Goal: Transaction & Acquisition: Purchase product/service

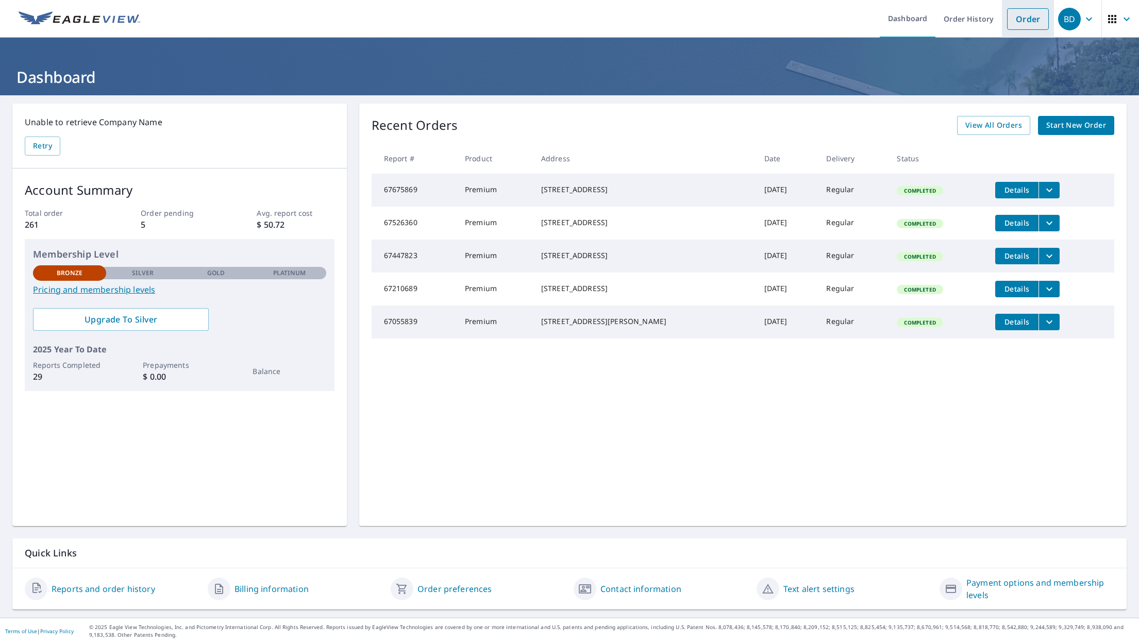
click at [1026, 21] on link "Order" at bounding box center [1028, 19] width 42 height 22
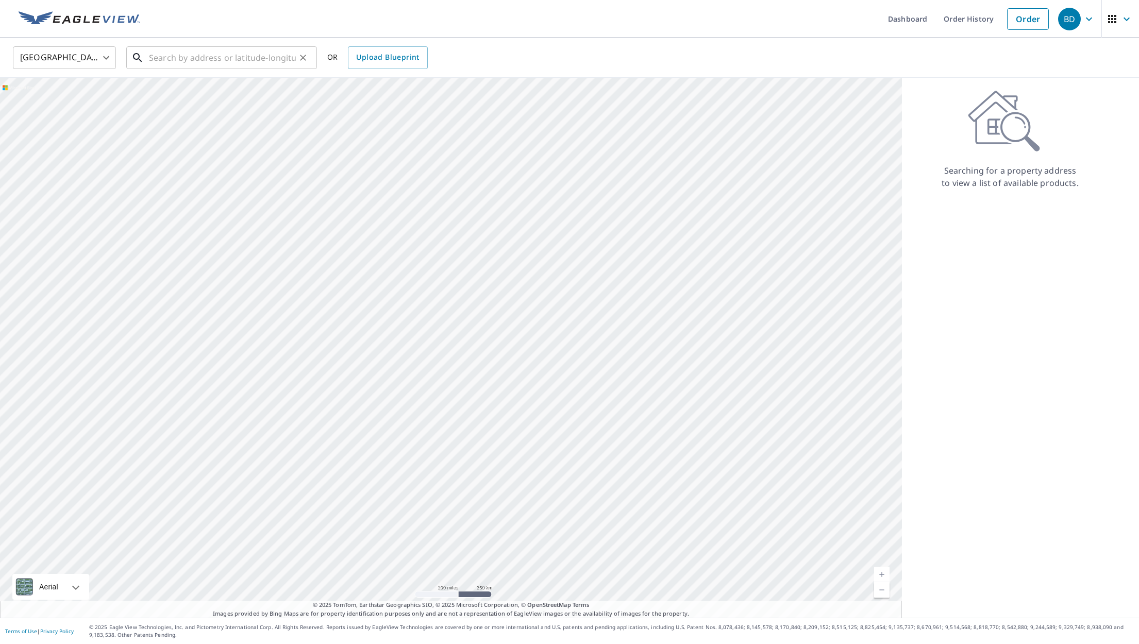
click at [150, 58] on input "text" at bounding box center [222, 57] width 147 height 29
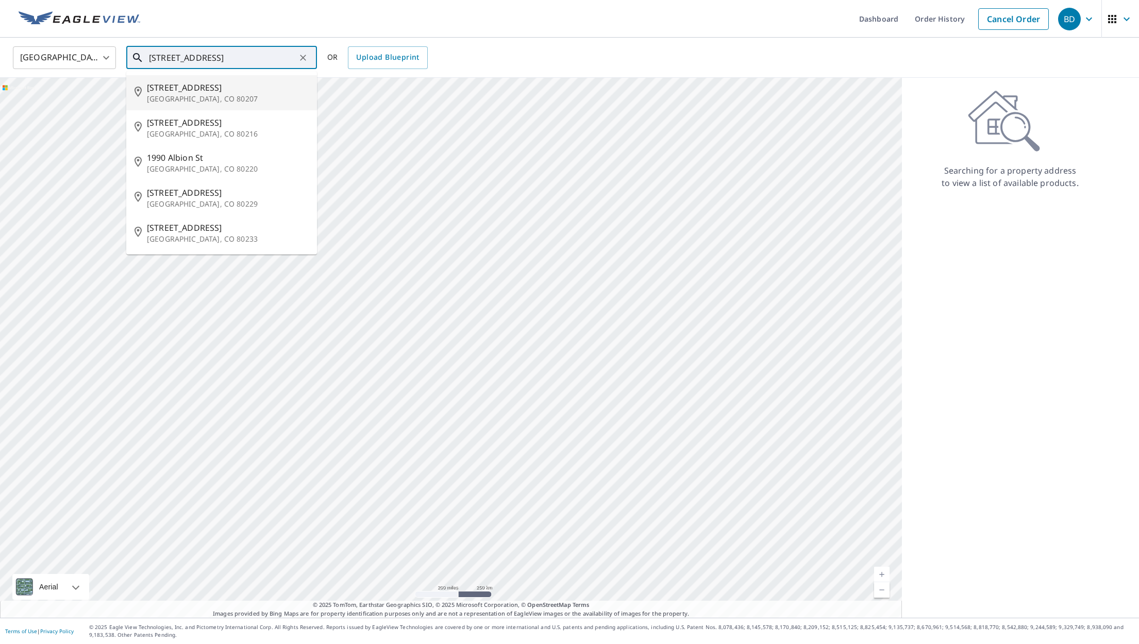
click at [177, 100] on p "[GEOGRAPHIC_DATA], CO 80207" at bounding box center [228, 99] width 162 height 10
type input "[STREET_ADDRESS]"
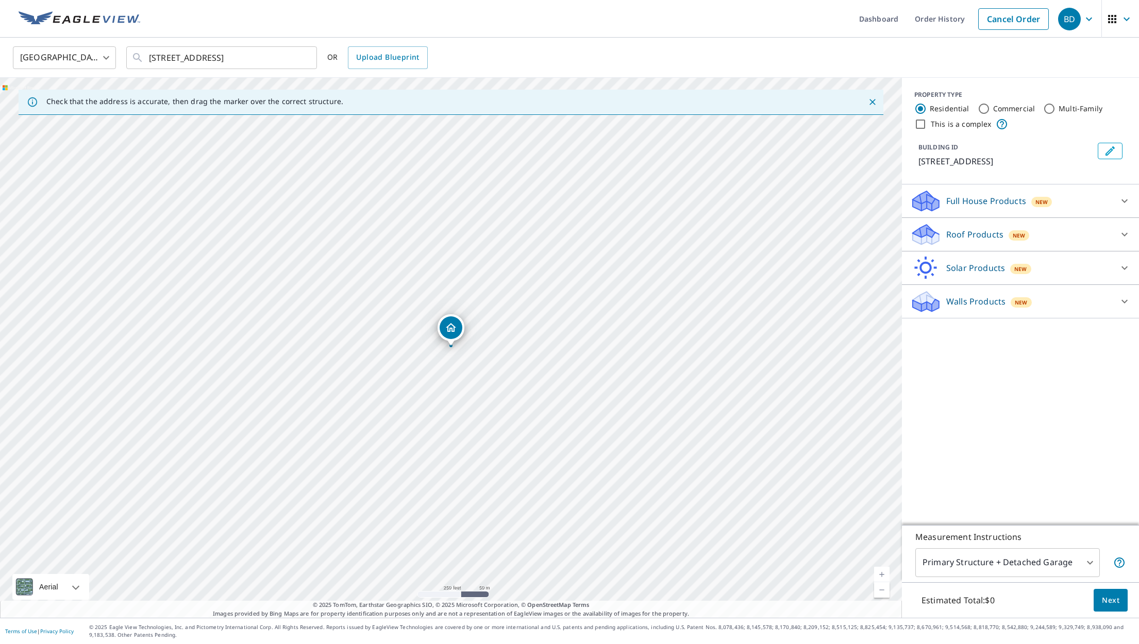
click at [967, 232] on p "Roof Products" at bounding box center [974, 234] width 57 height 12
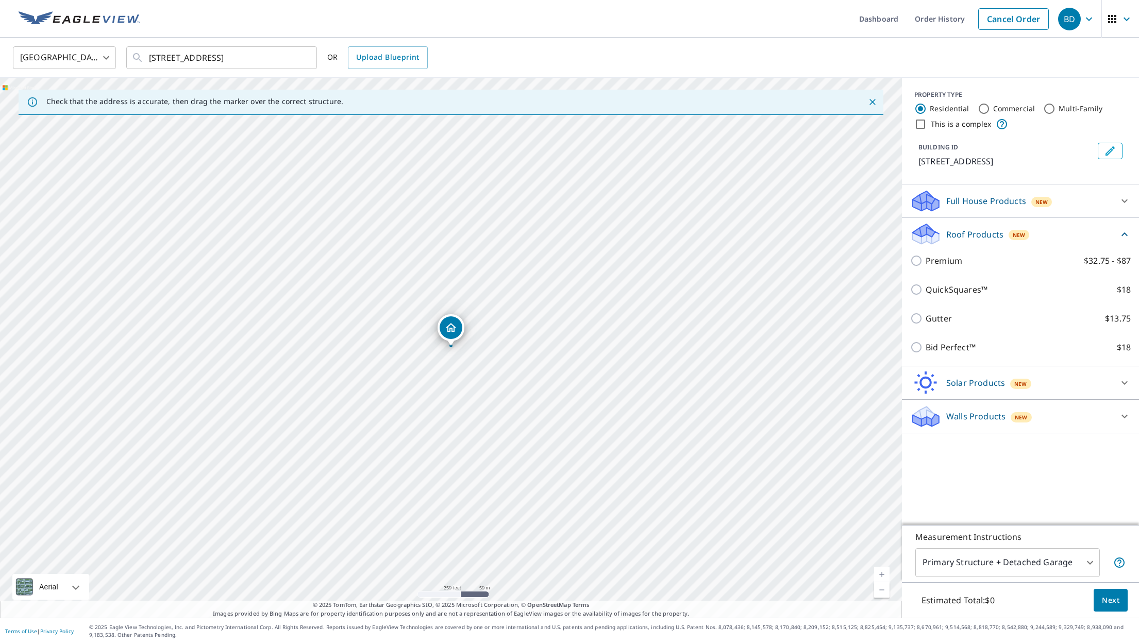
click at [968, 233] on p "Roof Products" at bounding box center [974, 234] width 57 height 12
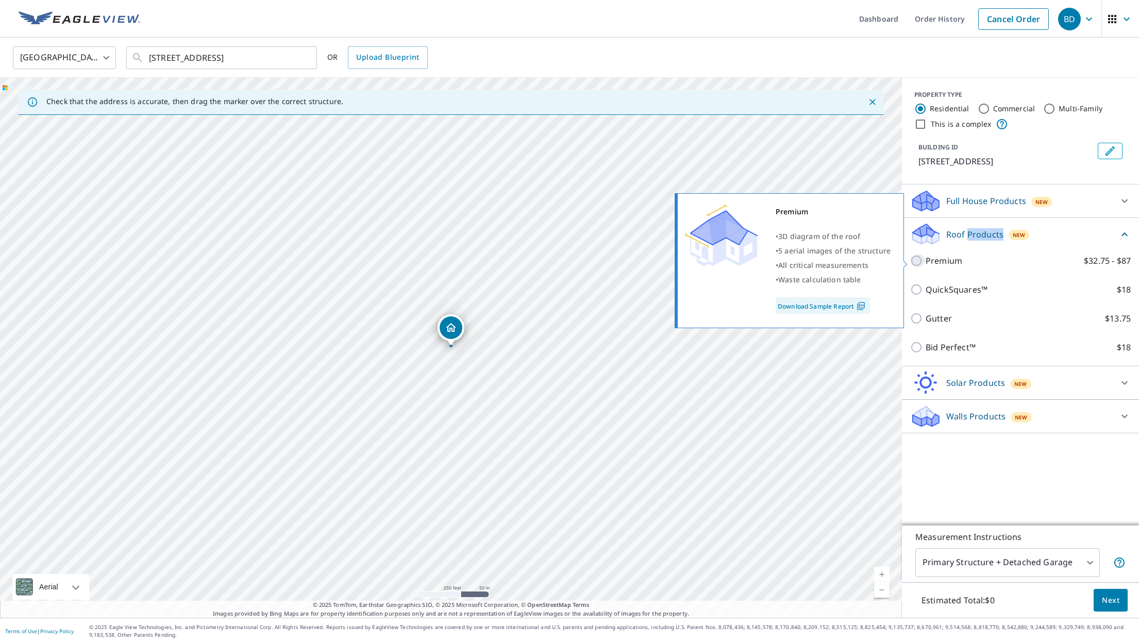
click at [913, 259] on input "Premium $32.75 - $87" at bounding box center [917, 261] width 15 height 12
checkbox input "true"
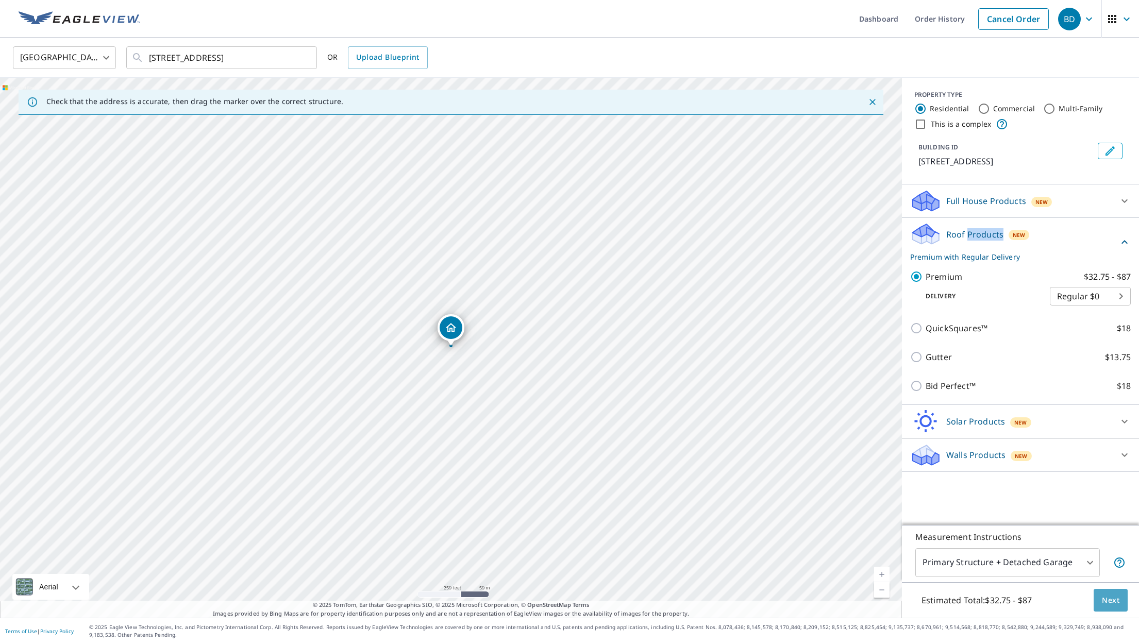
click at [1108, 597] on span "Next" at bounding box center [1111, 600] width 18 height 13
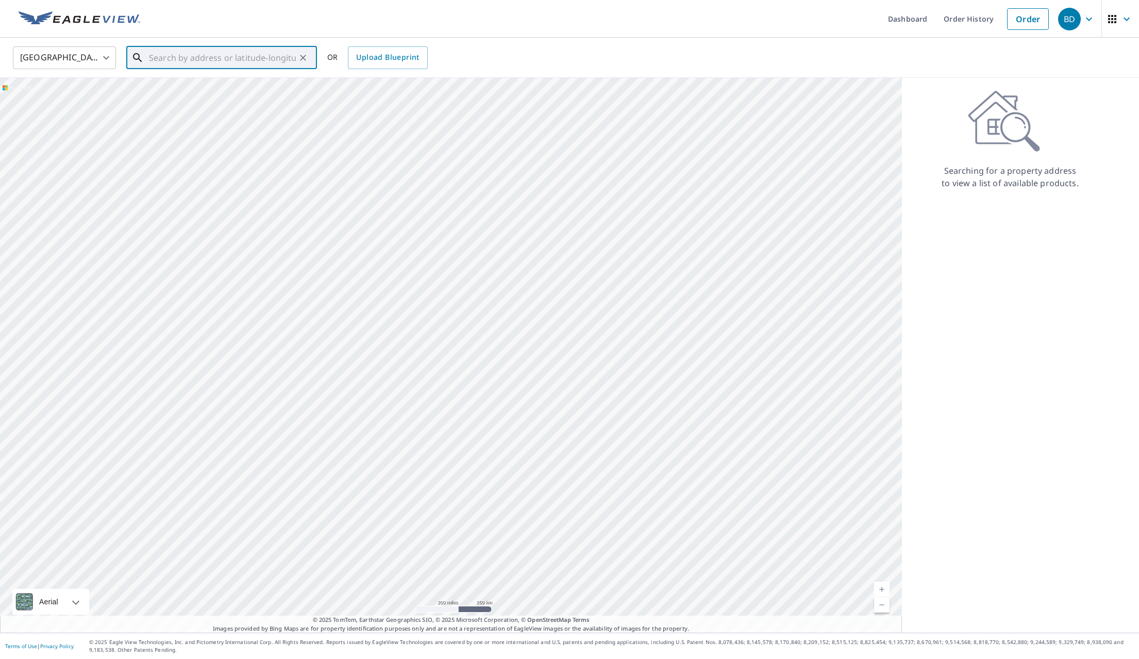
click at [156, 57] on input "text" at bounding box center [222, 57] width 147 height 29
click at [167, 92] on span "3385 Albion St" at bounding box center [228, 87] width 162 height 12
type input "3385 Albion St Denver, CO 80207"
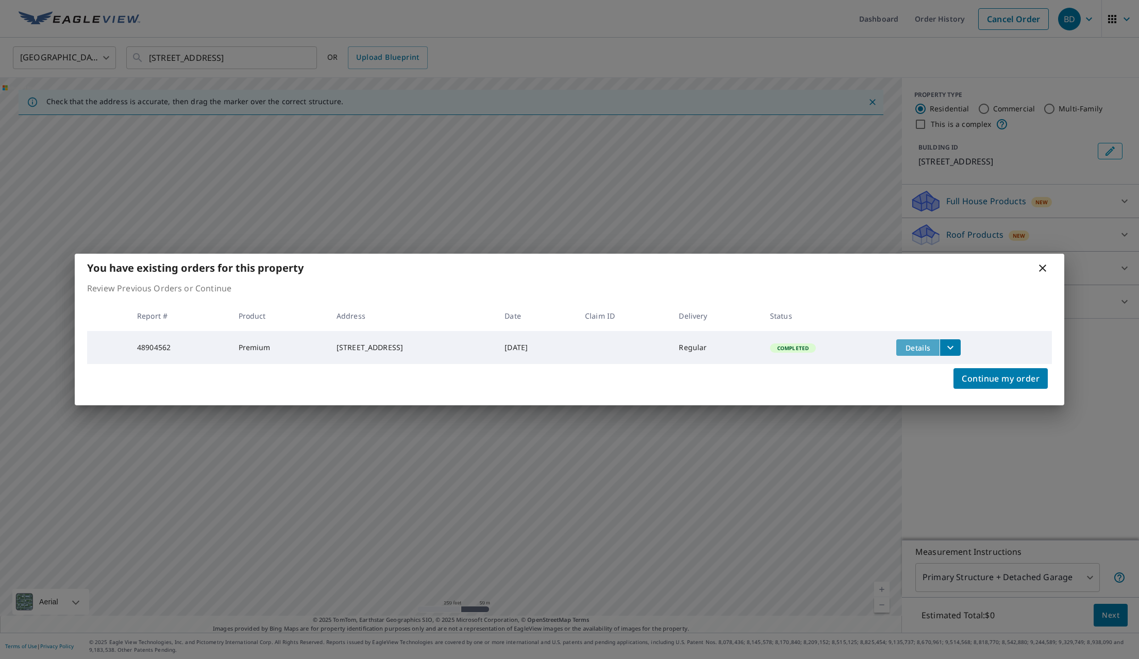
click at [926, 345] on span "Details" at bounding box center [918, 348] width 31 height 10
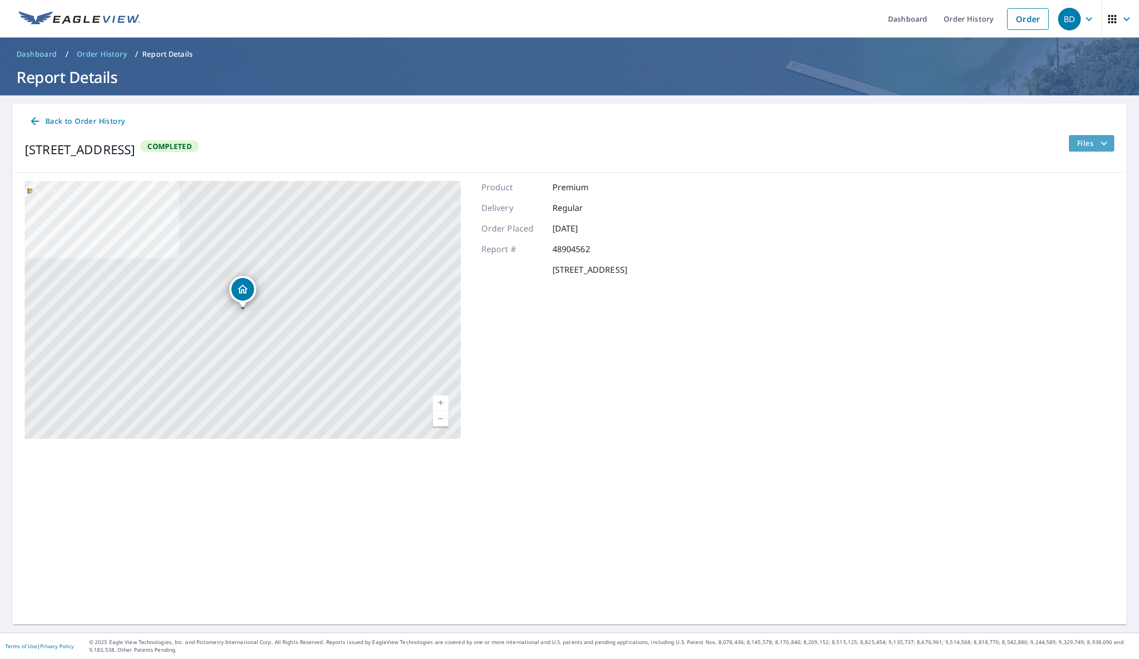
click at [1091, 140] on span "Files" at bounding box center [1093, 143] width 33 height 12
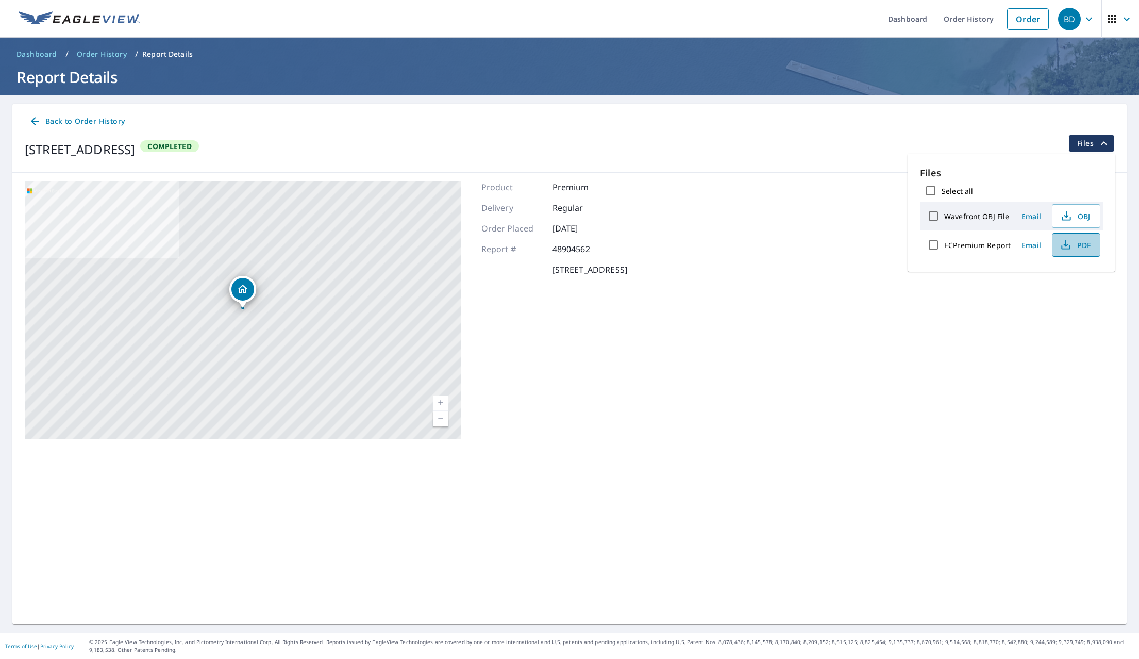
click at [1065, 243] on icon "button" at bounding box center [1066, 243] width 5 height 7
